Goal: Check status: Check status

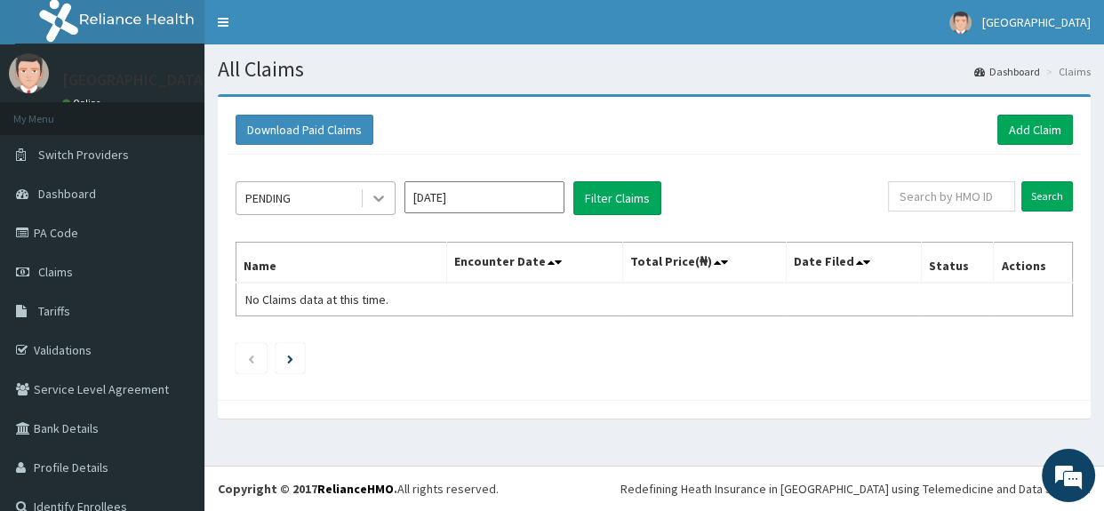
click at [374, 200] on icon at bounding box center [379, 198] width 18 height 18
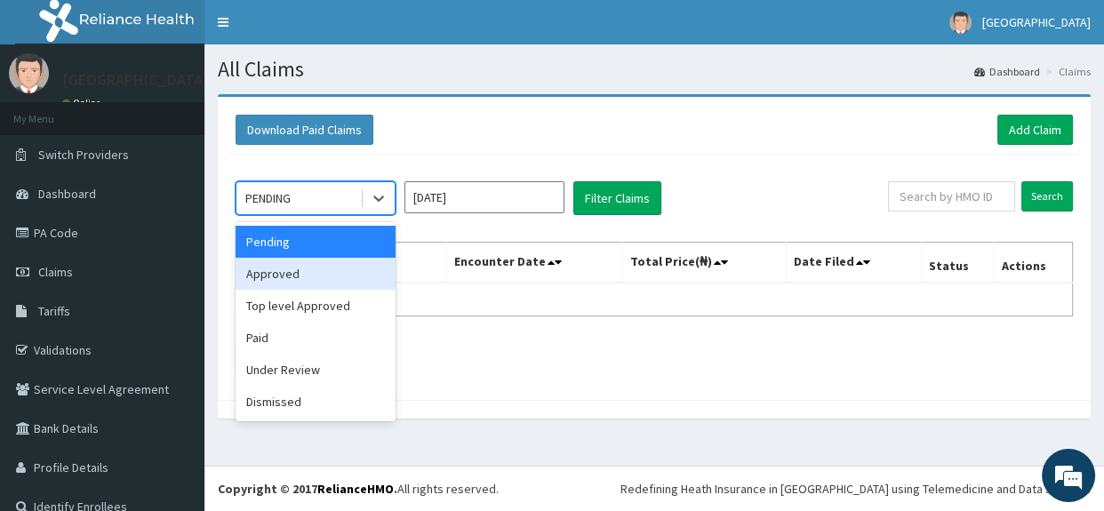
click at [298, 272] on div "Approved" at bounding box center [316, 274] width 160 height 32
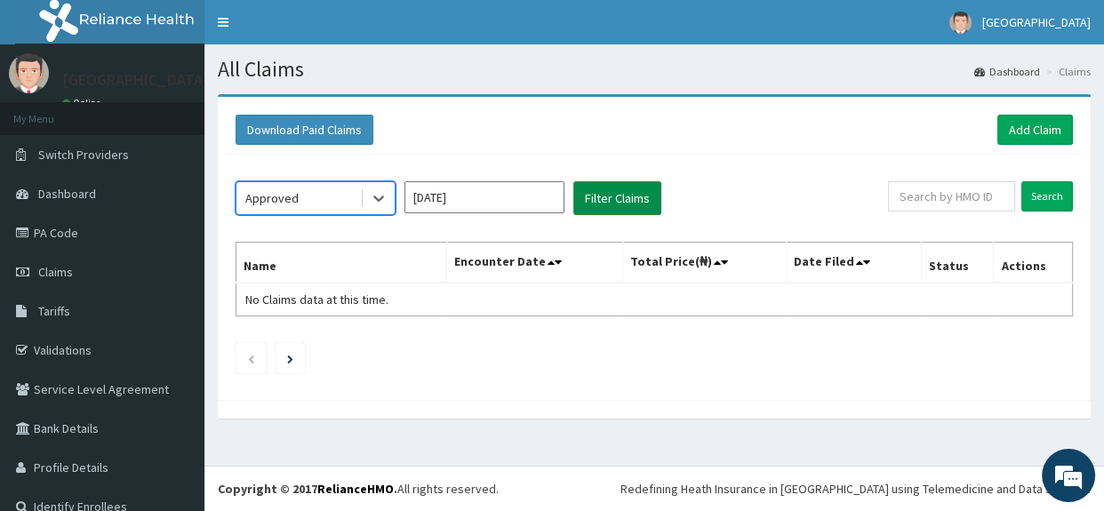
click at [609, 198] on button "Filter Claims" at bounding box center [617, 198] width 88 height 34
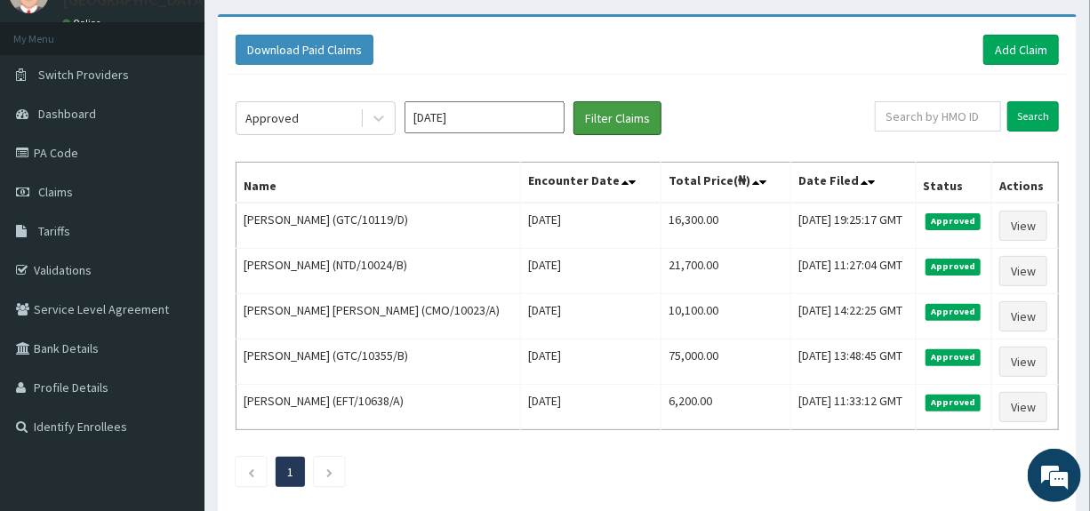
scroll to position [79, 0]
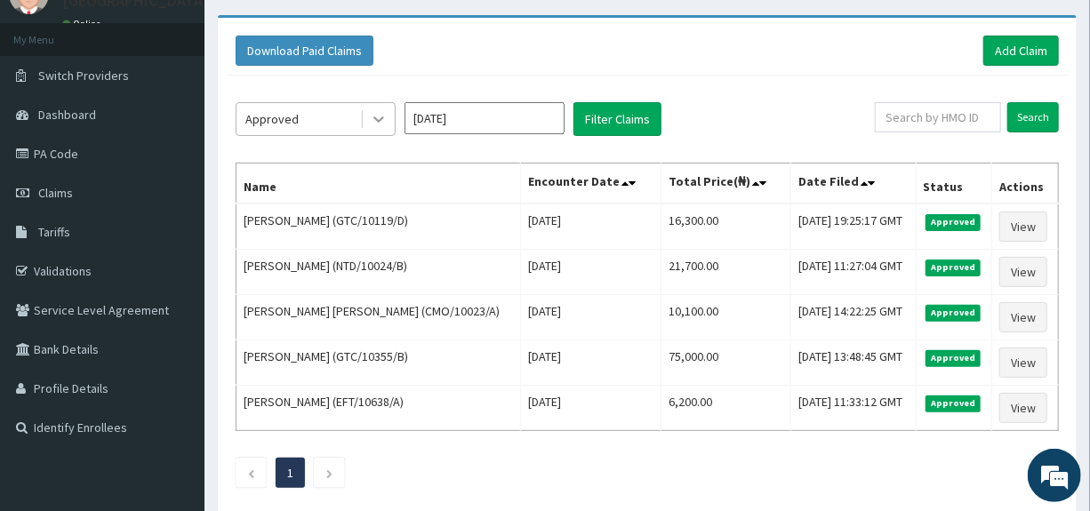
click at [378, 118] on icon at bounding box center [379, 119] width 18 height 18
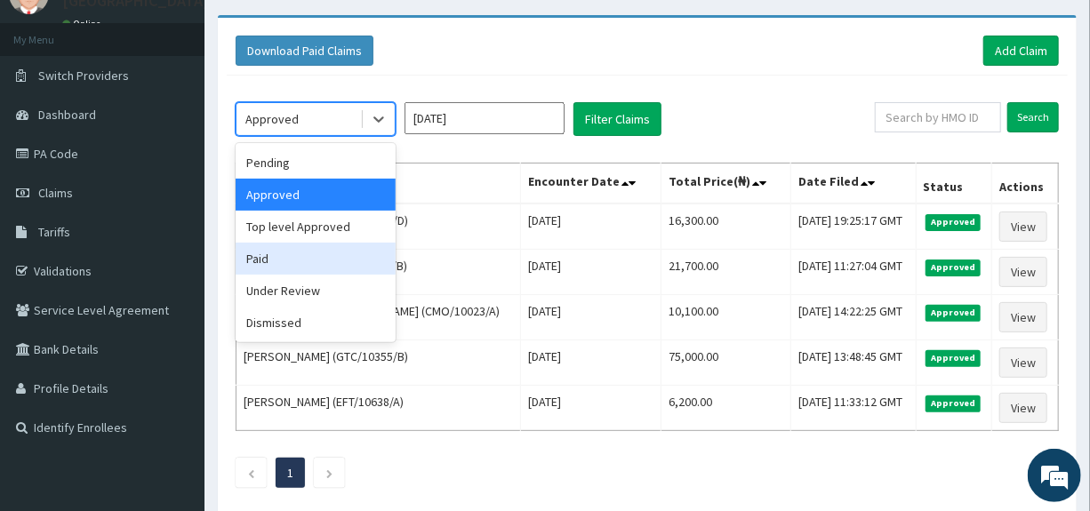
click at [292, 264] on div "Paid" at bounding box center [316, 259] width 160 height 32
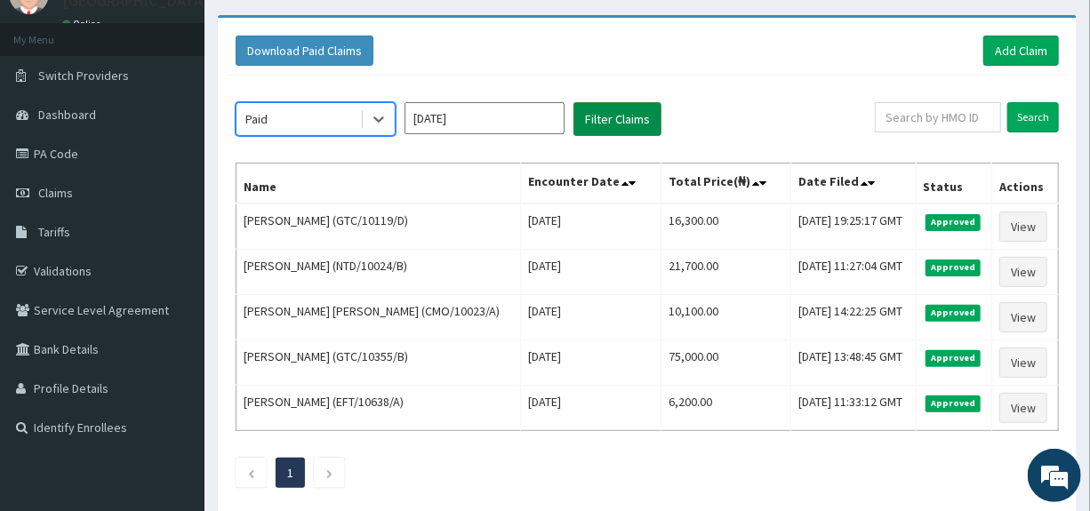
click at [622, 112] on button "Filter Claims" at bounding box center [617, 119] width 88 height 34
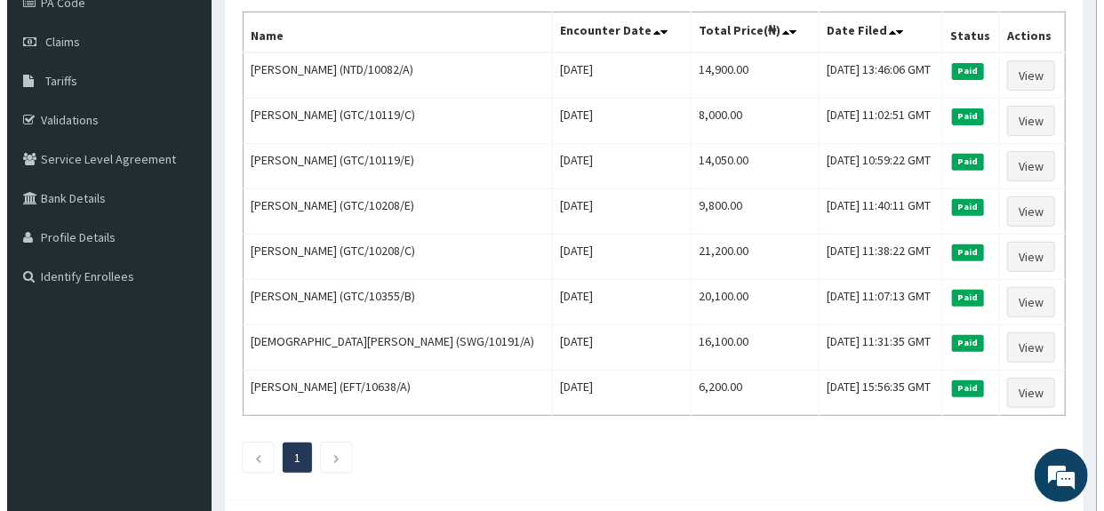
scroll to position [0, 0]
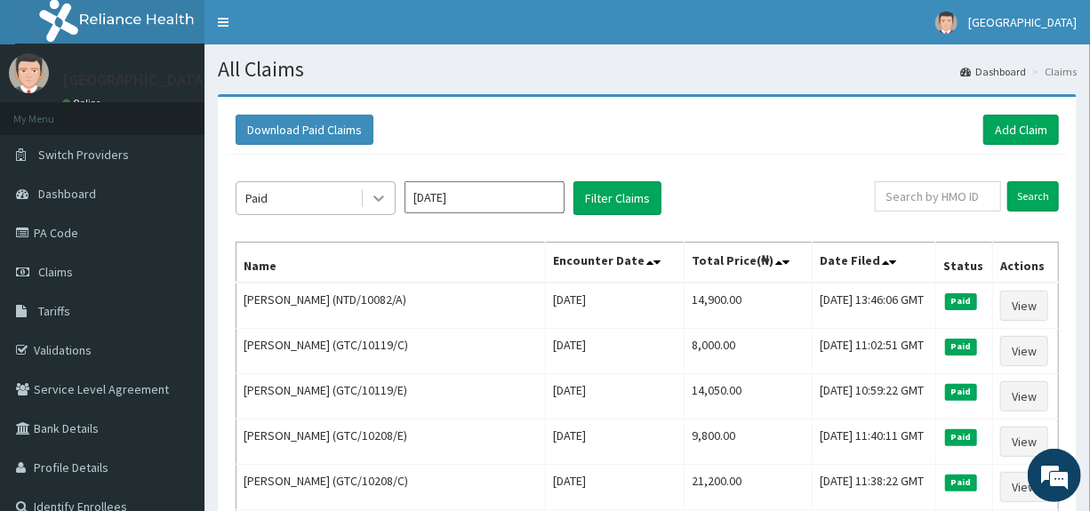
click at [378, 194] on icon at bounding box center [379, 198] width 18 height 18
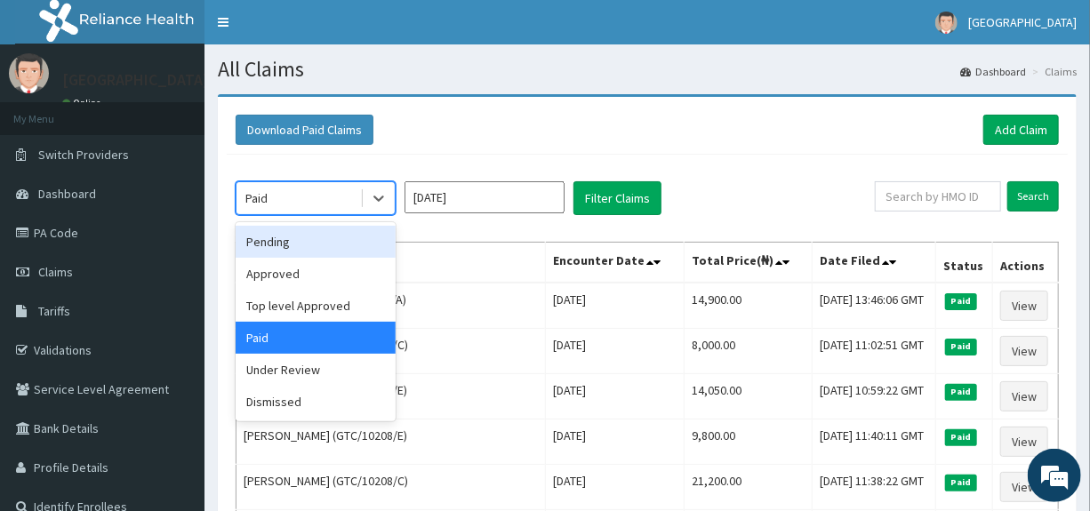
click at [297, 237] on div "Pending" at bounding box center [316, 242] width 160 height 32
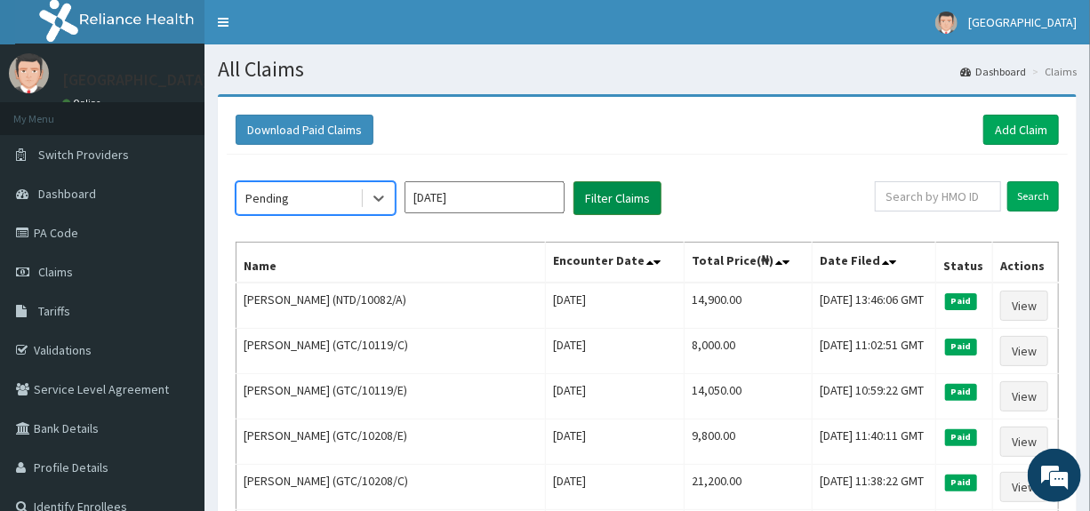
click at [626, 191] on button "Filter Claims" at bounding box center [617, 198] width 88 height 34
